Goal: Find contact information: Find contact information

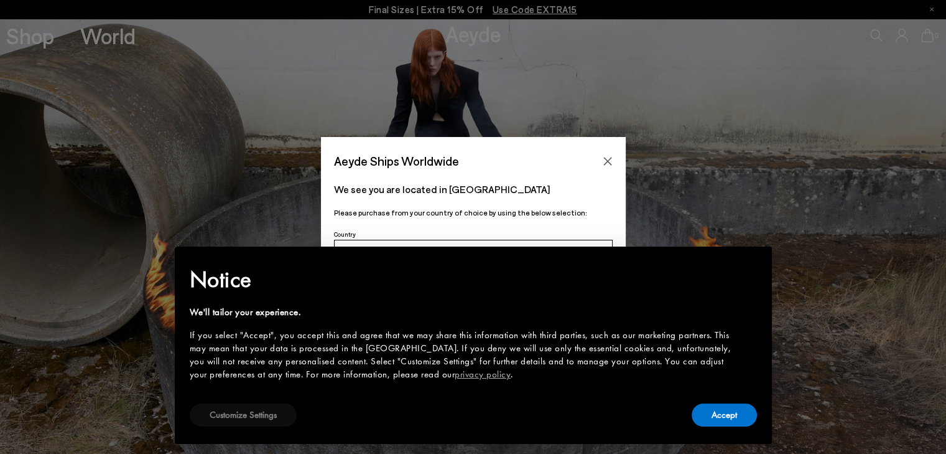
click at [272, 417] on button "Customize Settings" at bounding box center [243, 414] width 107 height 23
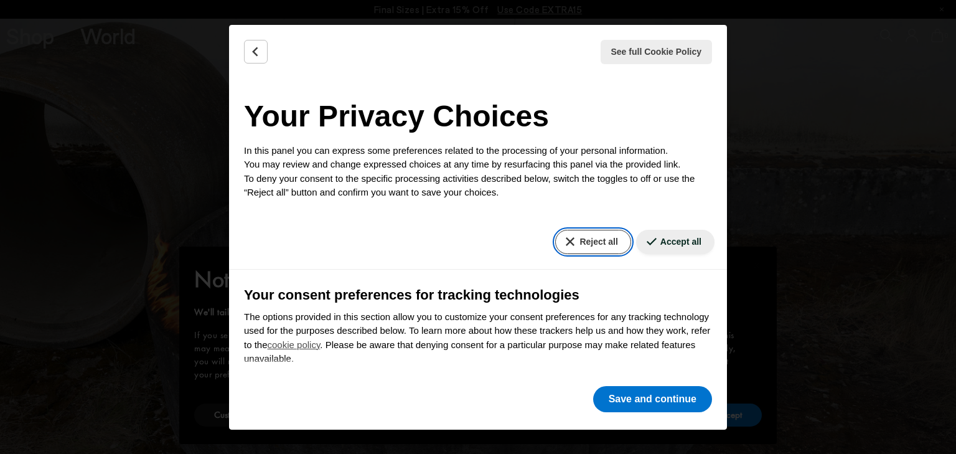
click at [574, 244] on button "Reject all" at bounding box center [592, 242] width 75 height 24
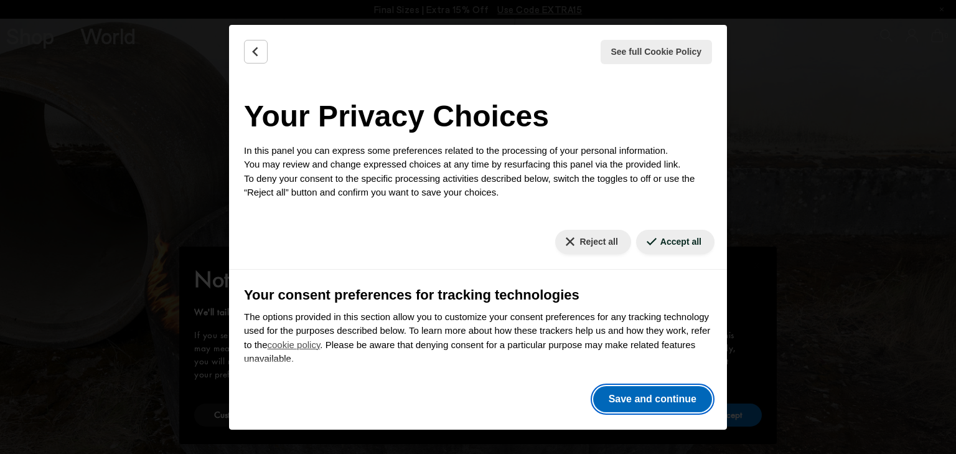
click at [627, 402] on button "Save and continue" at bounding box center [652, 399] width 119 height 26
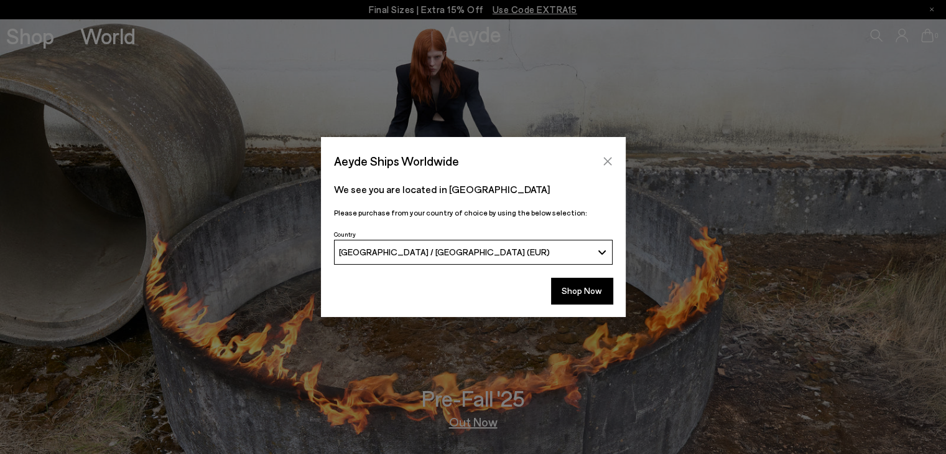
click at [609, 159] on icon "Close" at bounding box center [608, 161] width 10 height 10
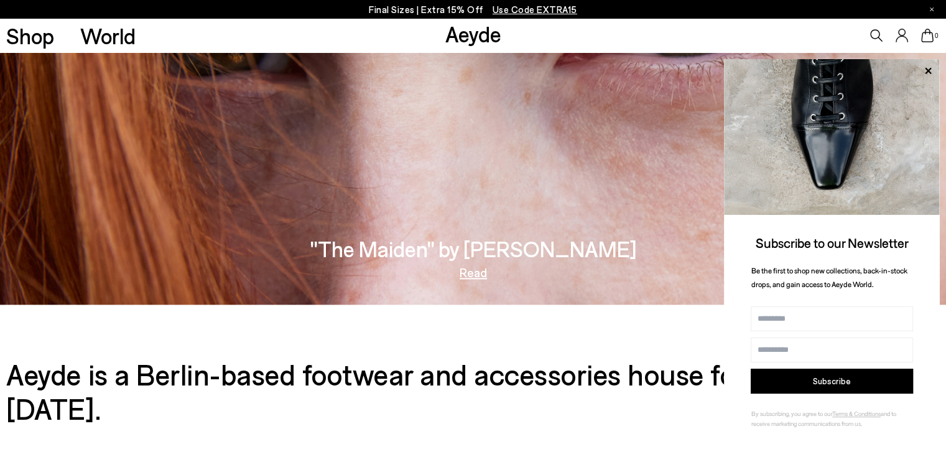
scroll to position [1841, 0]
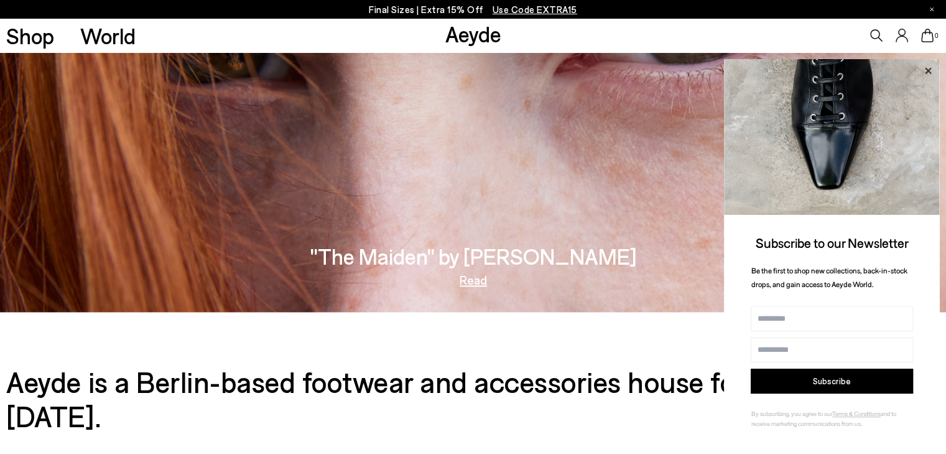
click at [928, 73] on icon at bounding box center [928, 71] width 16 height 16
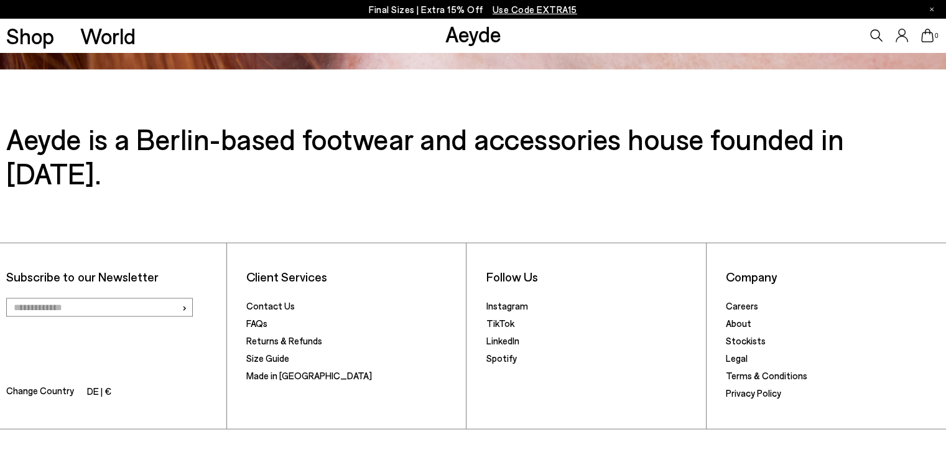
scroll to position [2090, 0]
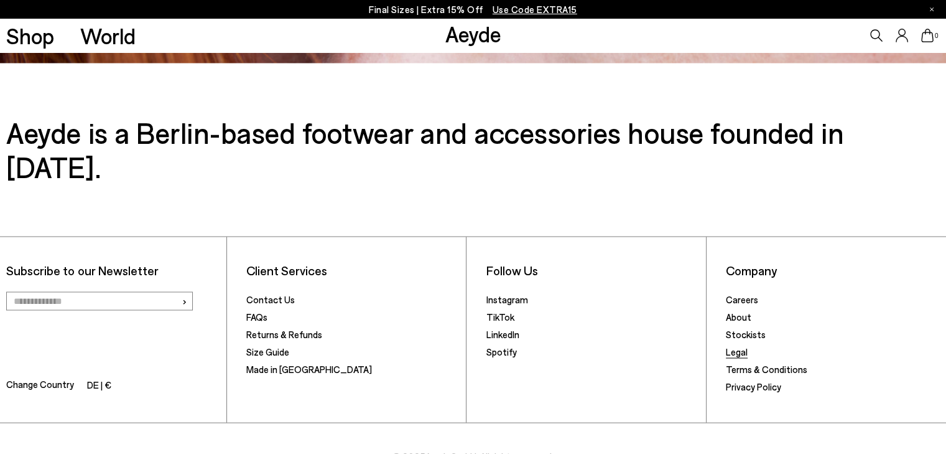
click at [733, 345] on link "Legal" at bounding box center [737, 350] width 22 height 11
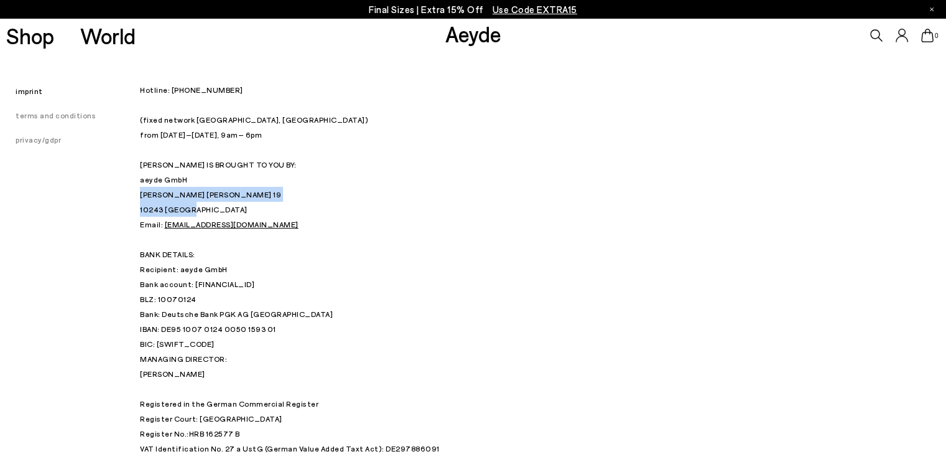
drag, startPoint x: 200, startPoint y: 209, endPoint x: 139, endPoint y: 194, distance: 62.9
click at [140, 194] on p "Hotline: +49 (0) 30 34 655 808 (fixed network Berlin, Germany) from Monday – Fr…" at bounding box center [451, 216] width 622 height 269
copy p "Strausberger Platz 19 10243 Berlin"
